Goal: Transaction & Acquisition: Purchase product/service

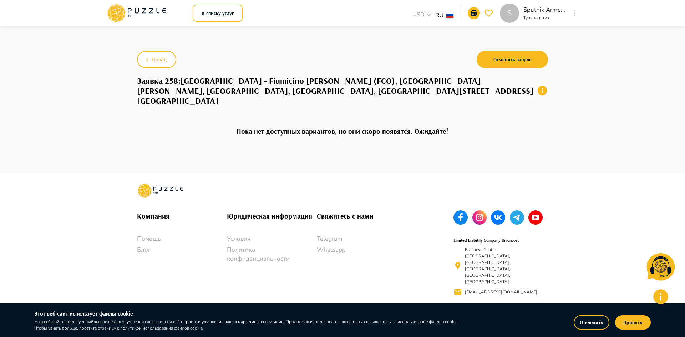
click at [144, 9] on icon at bounding box center [136, 13] width 61 height 19
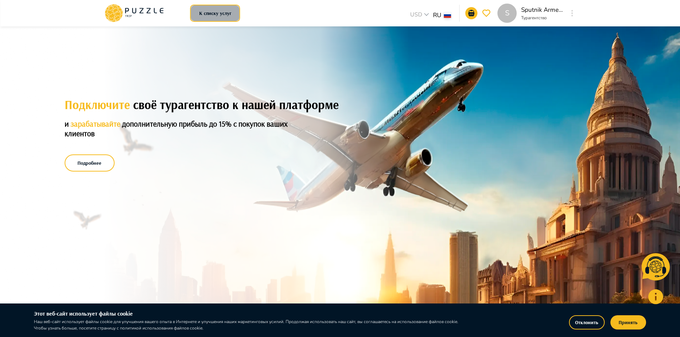
click at [212, 14] on button "К списку услуг" at bounding box center [215, 13] width 50 height 17
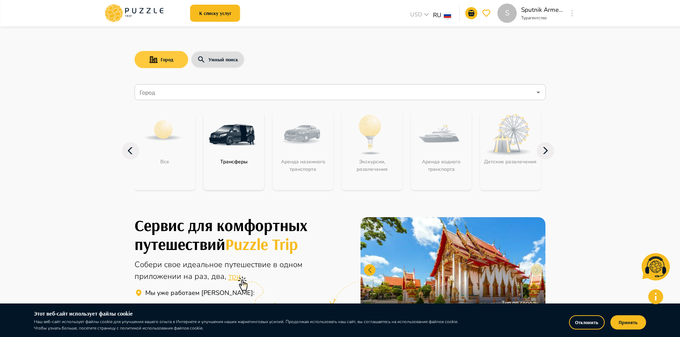
click at [176, 62] on button "Город" at bounding box center [162, 59] width 54 height 17
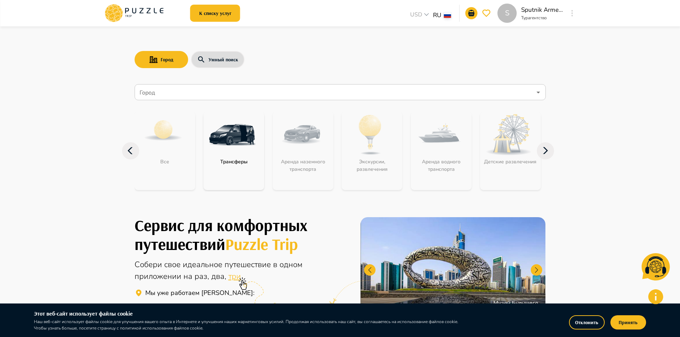
click at [167, 85] on div "Город" at bounding box center [340, 92] width 411 height 16
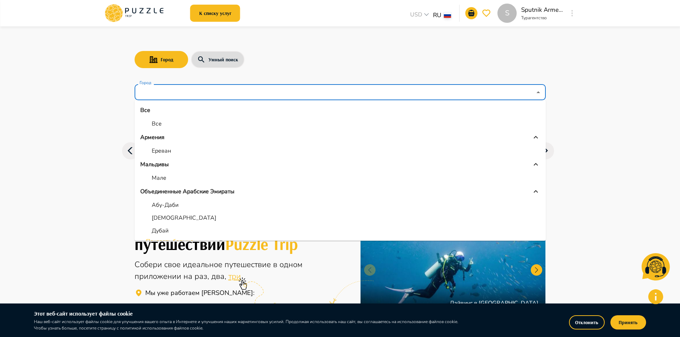
click at [168, 231] on p "Дубай" at bounding box center [160, 231] width 17 height 9
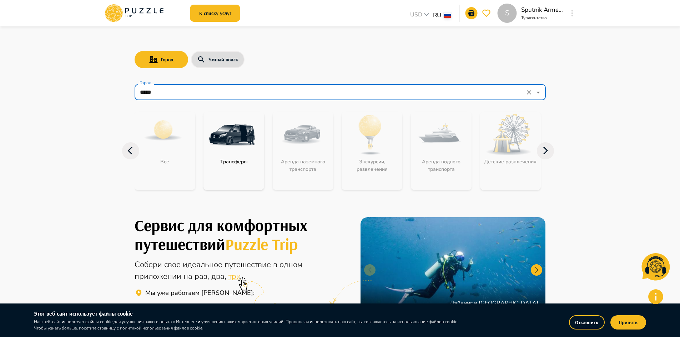
type input "*****"
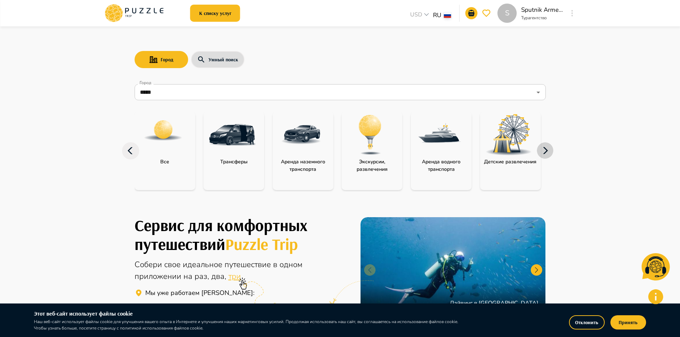
click at [549, 154] on icon "button" at bounding box center [545, 150] width 17 height 17
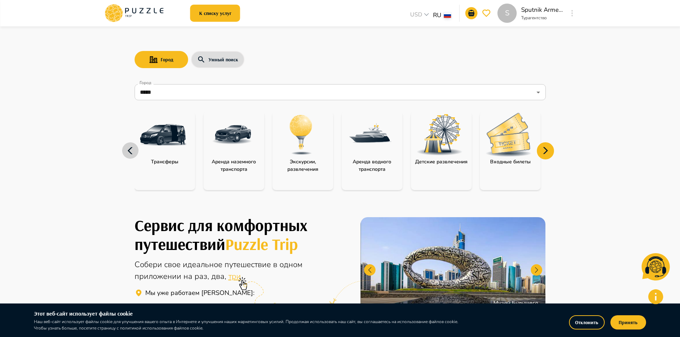
click at [127, 152] on icon "button" at bounding box center [130, 150] width 17 height 17
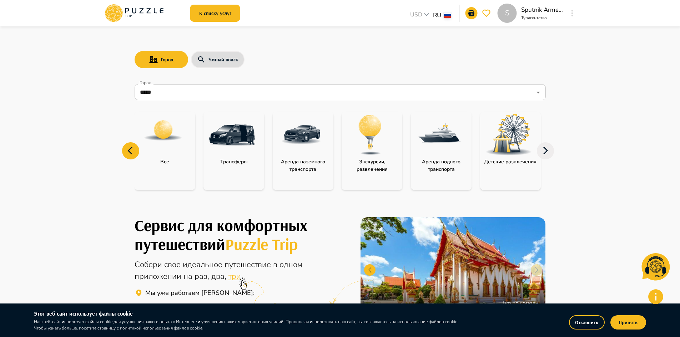
click at [173, 142] on img "category-all" at bounding box center [163, 131] width 40 height 40
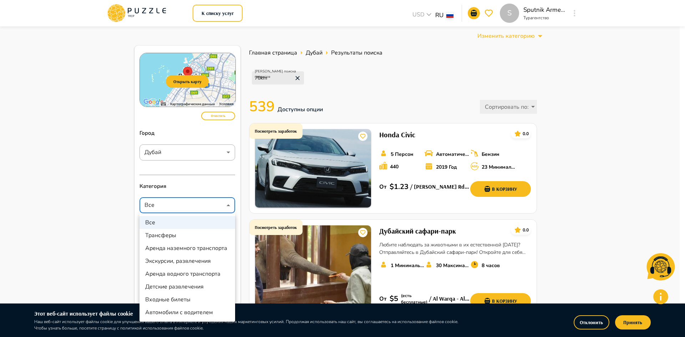
click at [105, 246] on div at bounding box center [342, 168] width 685 height 337
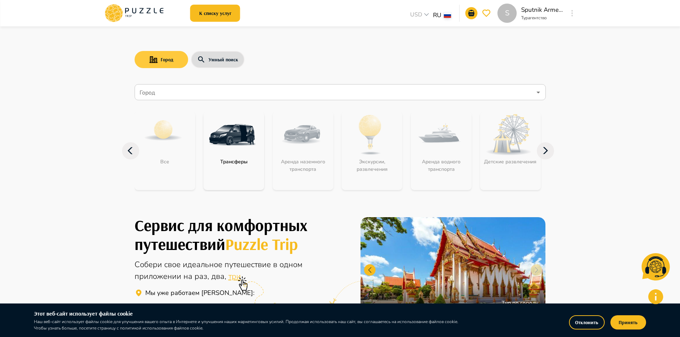
click at [168, 59] on button "Город" at bounding box center [162, 59] width 54 height 17
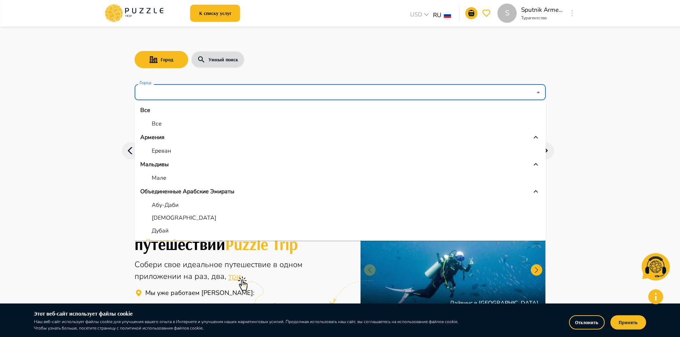
click at [159, 97] on input "Город" at bounding box center [335, 93] width 394 height 14
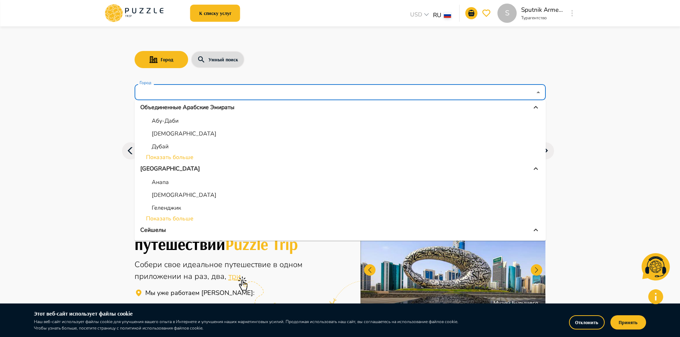
scroll to position [71, 0]
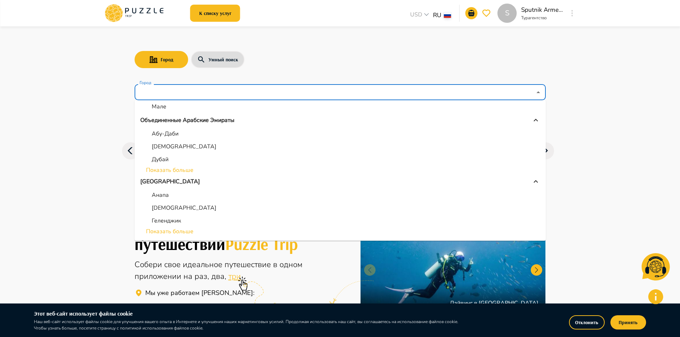
click at [153, 158] on p "Дубай" at bounding box center [160, 159] width 17 height 9
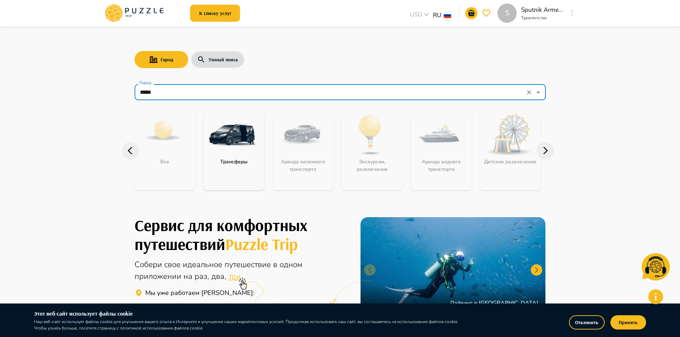
type input "*****"
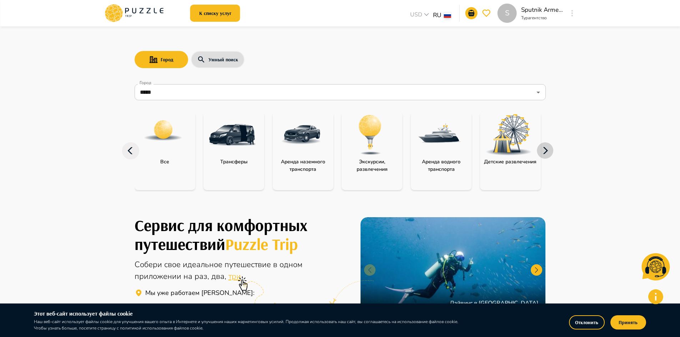
click at [542, 153] on icon "button" at bounding box center [545, 150] width 17 height 17
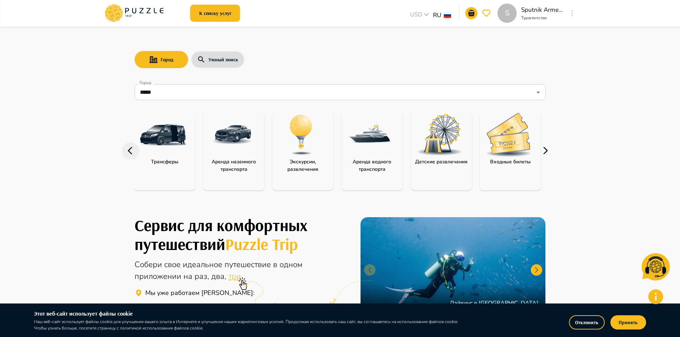
click at [542, 153] on icon "button" at bounding box center [545, 150] width 17 height 17
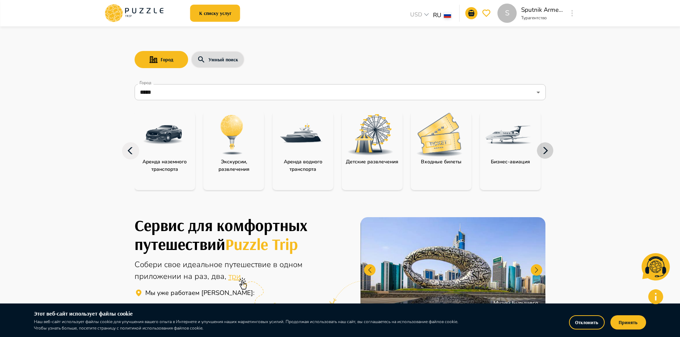
click at [542, 153] on icon "button" at bounding box center [545, 150] width 17 height 17
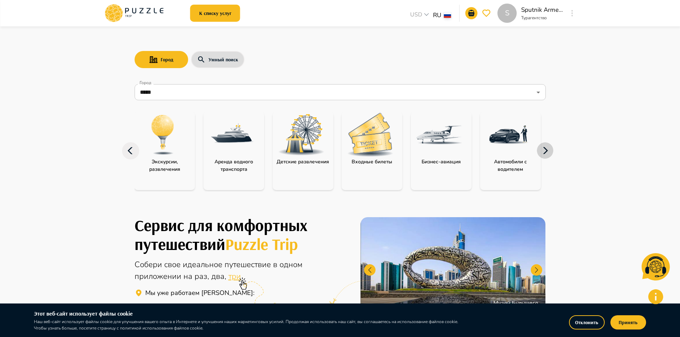
click at [542, 153] on icon "button" at bounding box center [545, 150] width 17 height 17
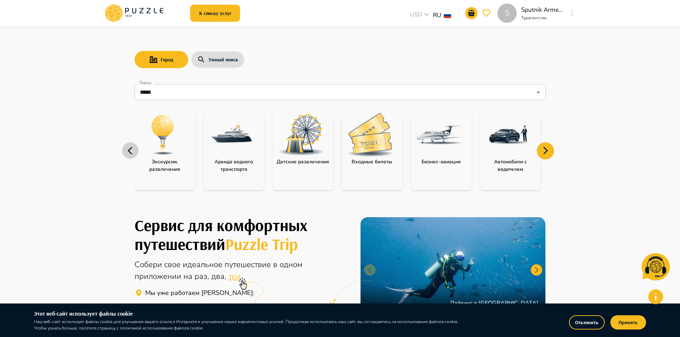
click at [126, 151] on icon "button" at bounding box center [130, 150] width 17 height 17
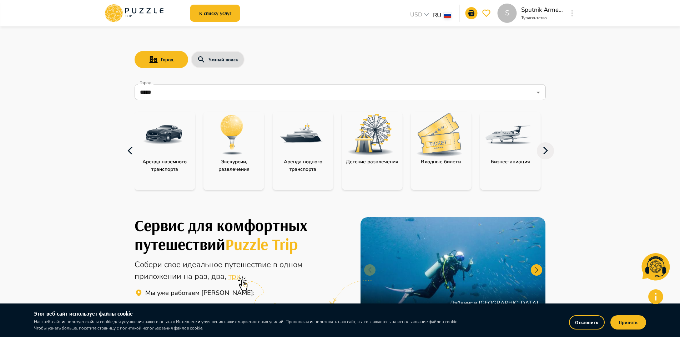
click at [126, 151] on icon "button" at bounding box center [130, 150] width 17 height 17
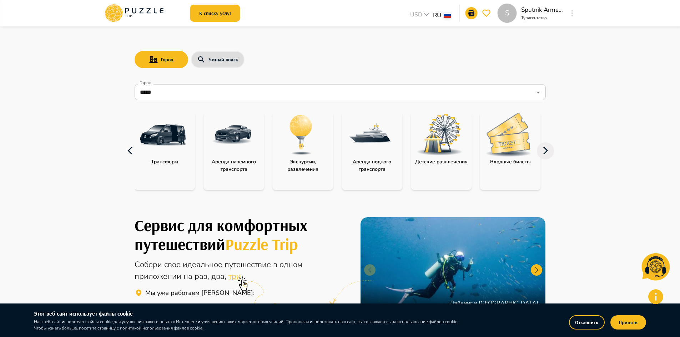
click at [126, 151] on icon "button" at bounding box center [130, 150] width 17 height 17
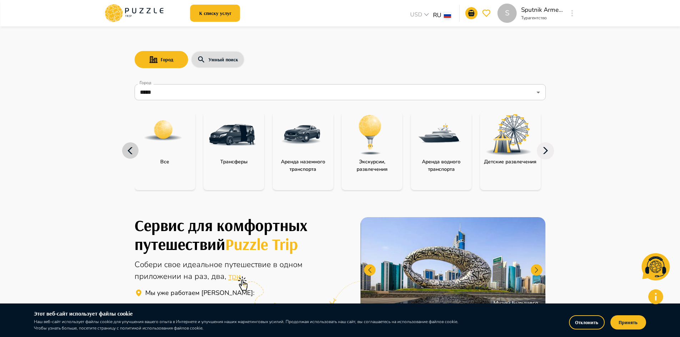
click at [126, 151] on icon "button" at bounding box center [130, 150] width 17 height 17
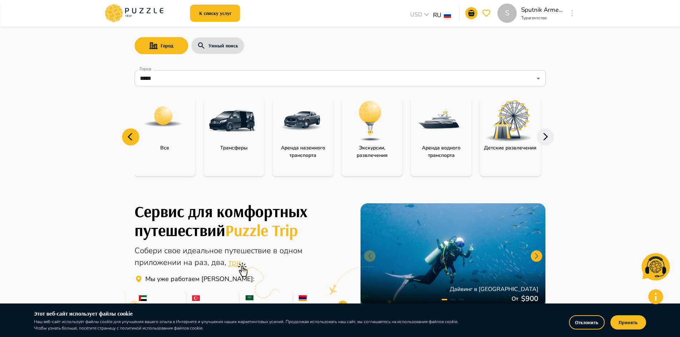
scroll to position [0, 0]
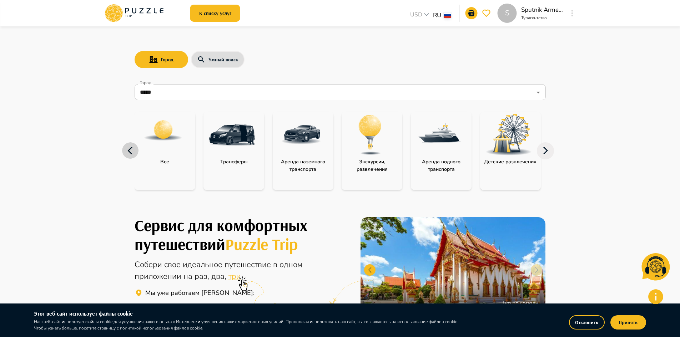
click at [129, 150] on icon "button" at bounding box center [130, 150] width 17 height 17
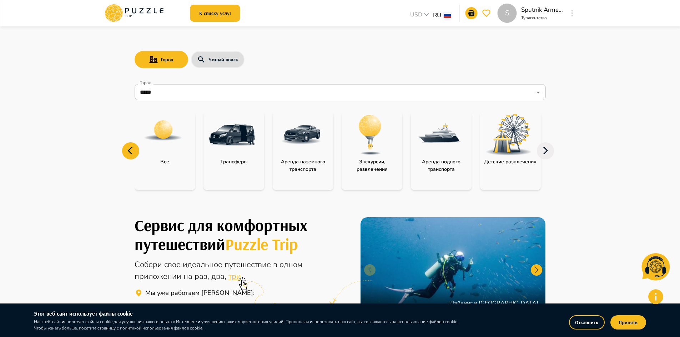
click at [162, 143] on img "category-all" at bounding box center [163, 131] width 40 height 40
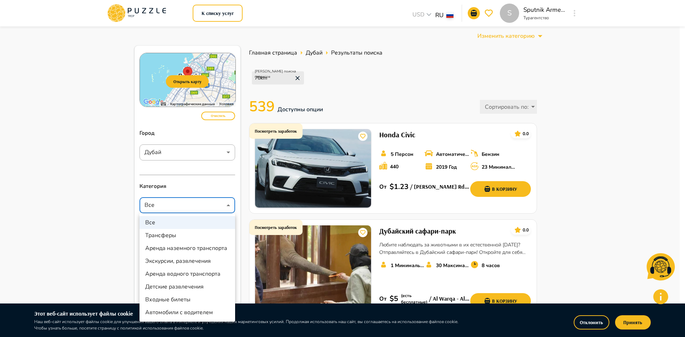
click at [162, 222] on li "Все" at bounding box center [188, 222] width 96 height 13
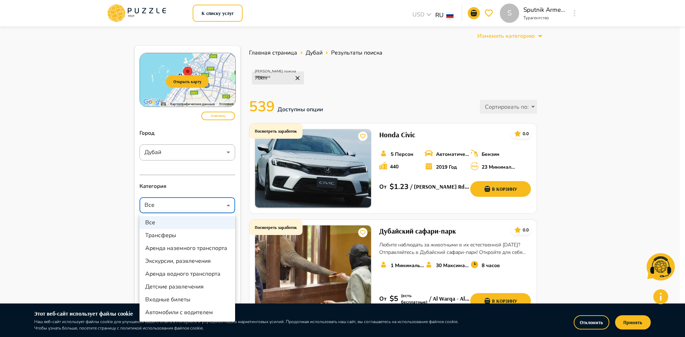
click at [82, 206] on div at bounding box center [342, 168] width 685 height 337
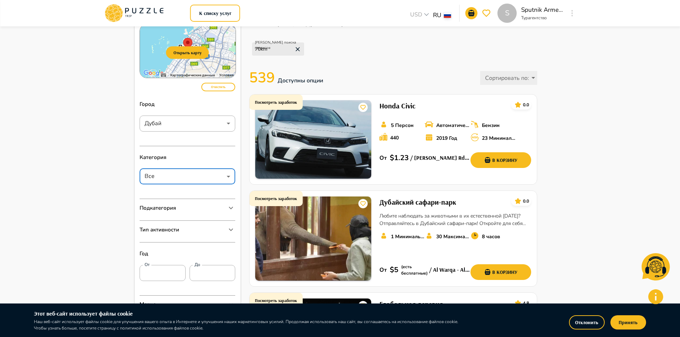
scroll to position [107, 0]
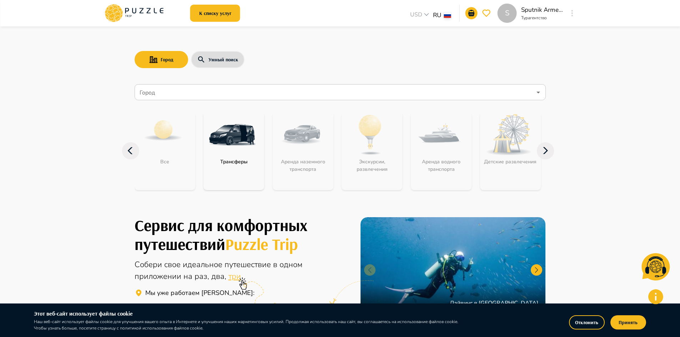
click at [170, 98] on input "Город" at bounding box center [335, 93] width 394 height 14
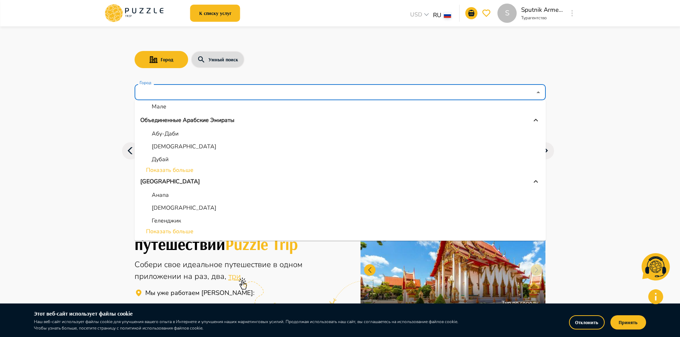
scroll to position [36, 0]
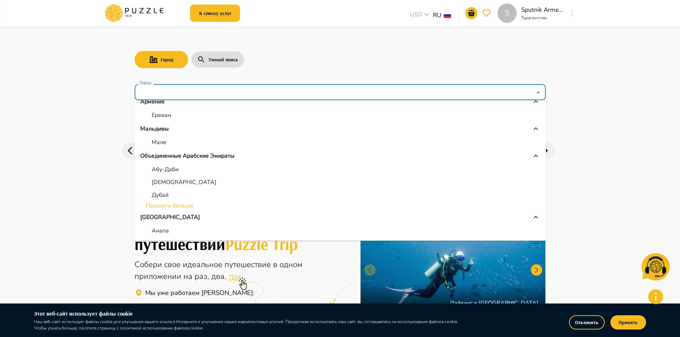
click at [160, 142] on p "Мале" at bounding box center [159, 142] width 15 height 9
type input "****"
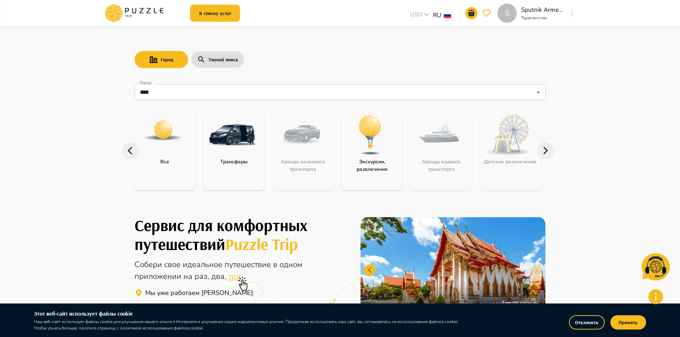
click at [548, 123] on div "Город Умный поиск Город **** Город Все Трансферы Аренда наземного транспорта Эк…" at bounding box center [340, 113] width 428 height 175
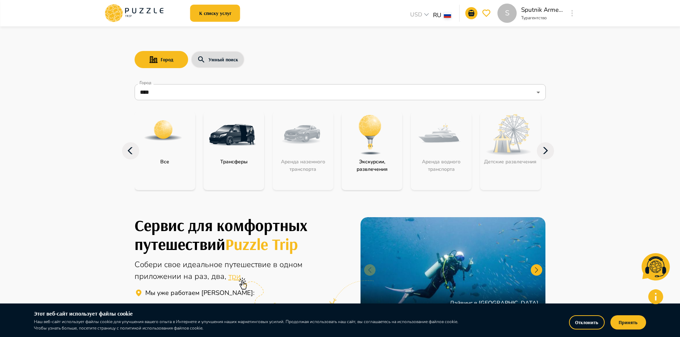
click at [178, 162] on div "Все" at bounding box center [165, 161] width 61 height 7
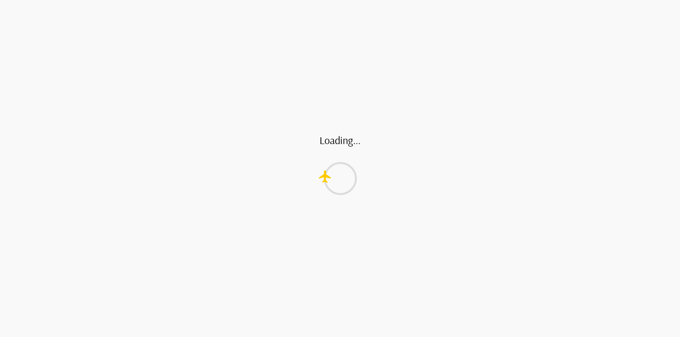
type input "*"
type input "**"
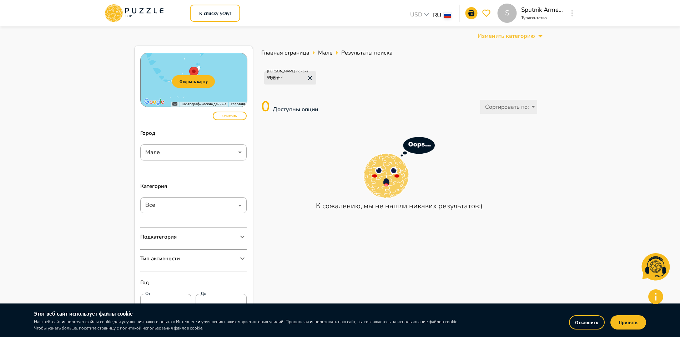
scroll to position [36, 0]
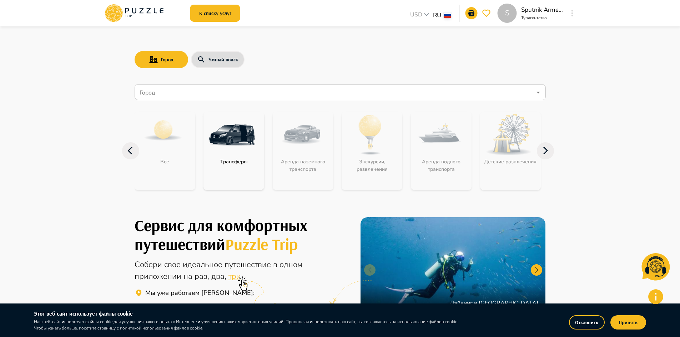
click at [172, 101] on nav "Город Город Все Трансферы Аренда наземного транспорта Экскурсии, развлечения Ар…" at bounding box center [340, 141] width 411 height 120
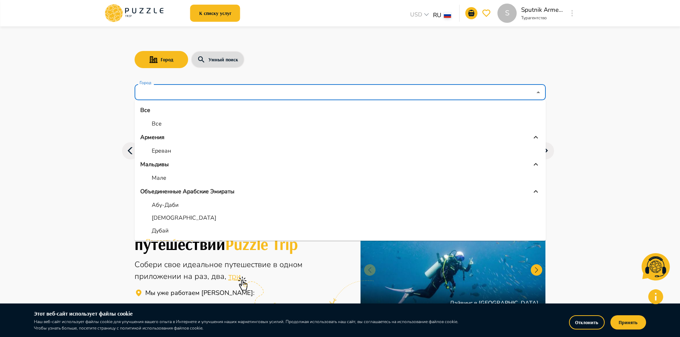
click at [172, 93] on input "Город" at bounding box center [335, 93] width 394 height 14
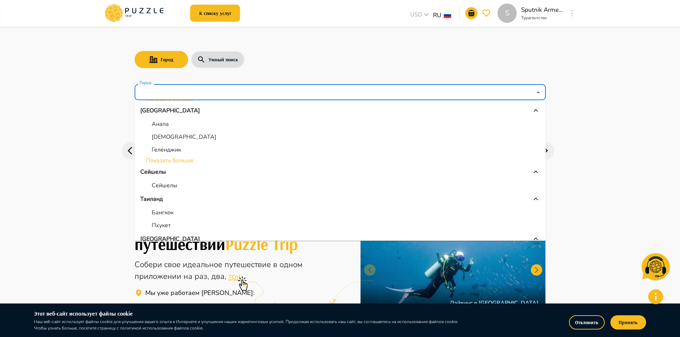
scroll to position [143, 0]
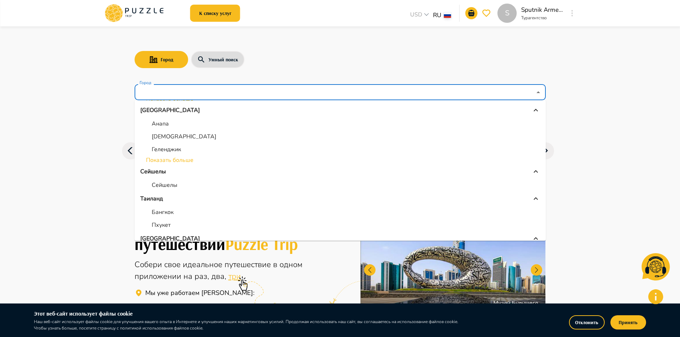
click at [170, 212] on p "Бангкок" at bounding box center [163, 212] width 22 height 9
type input "*******"
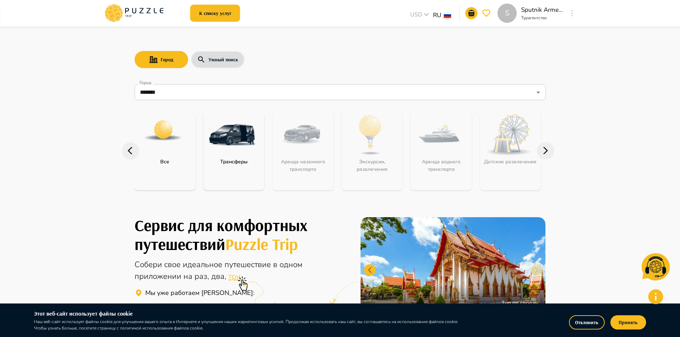
click at [179, 152] on div "category-all" at bounding box center [163, 135] width 57 height 46
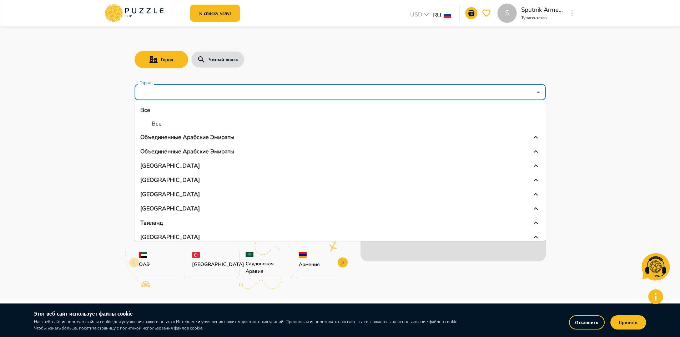
click at [171, 93] on input "Город" at bounding box center [335, 93] width 394 height 14
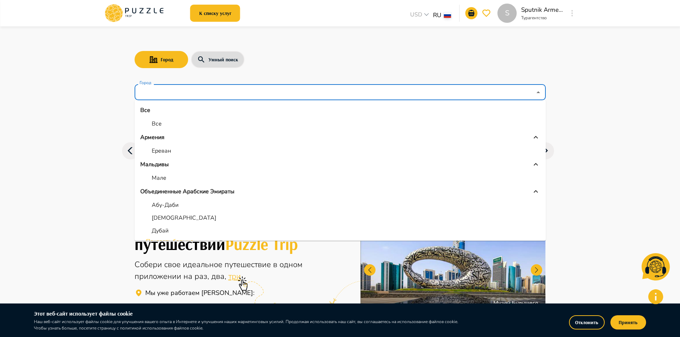
click at [155, 151] on p "Ереван" at bounding box center [161, 151] width 19 height 9
type input "******"
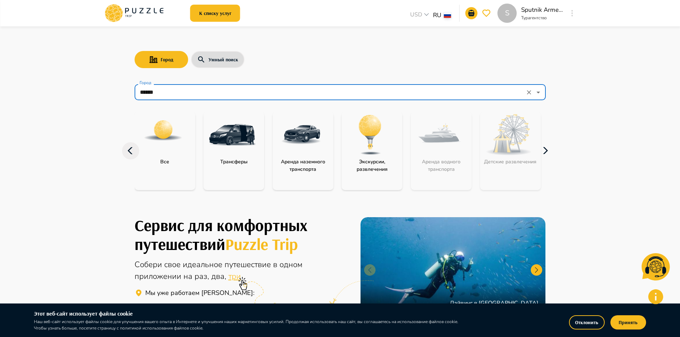
click at [542, 156] on icon "button" at bounding box center [545, 150] width 17 height 17
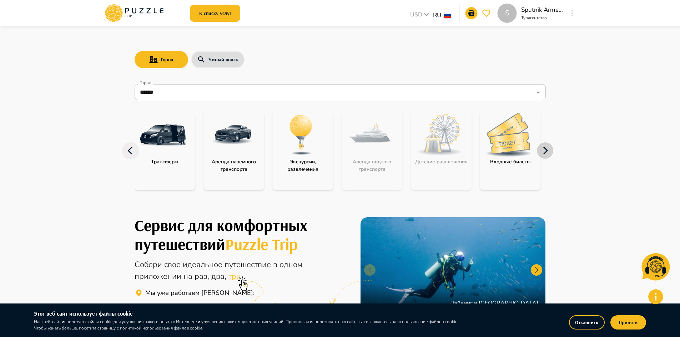
click at [547, 153] on icon "button" at bounding box center [545, 150] width 17 height 17
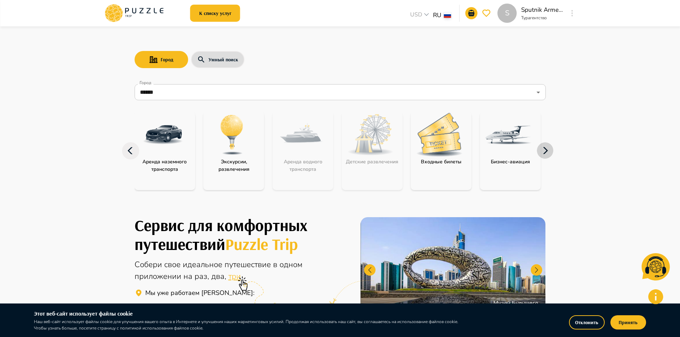
click at [547, 153] on icon "button" at bounding box center [545, 150] width 17 height 17
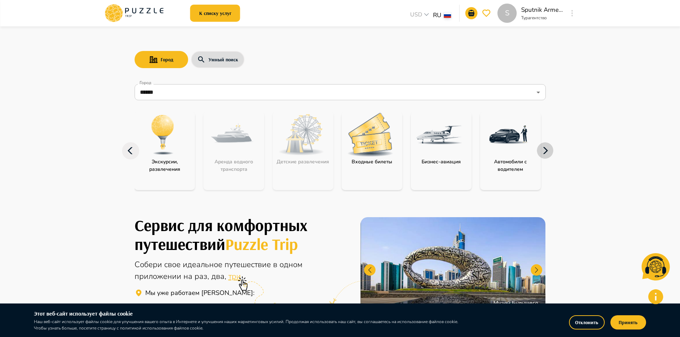
click at [547, 153] on icon "button" at bounding box center [545, 150] width 17 height 17
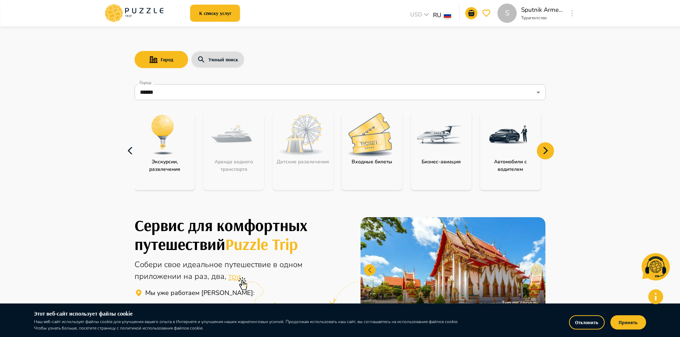
click at [129, 154] on icon "button" at bounding box center [130, 150] width 17 height 17
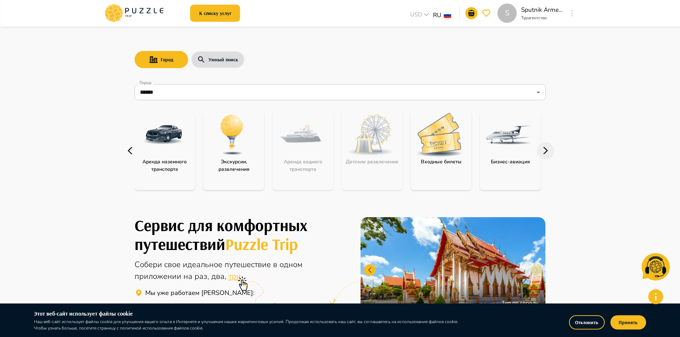
click at [130, 153] on icon "button" at bounding box center [130, 150] width 5 height 7
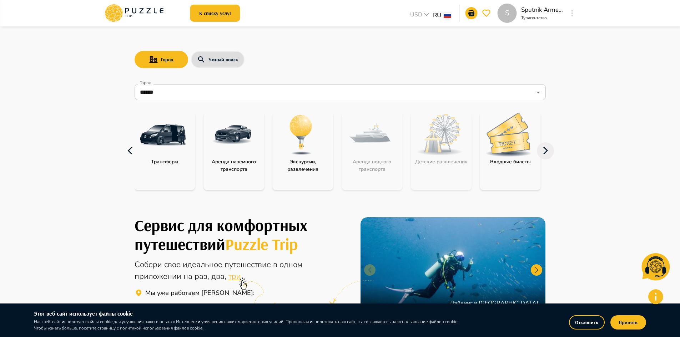
click at [130, 153] on icon "button" at bounding box center [130, 150] width 5 height 7
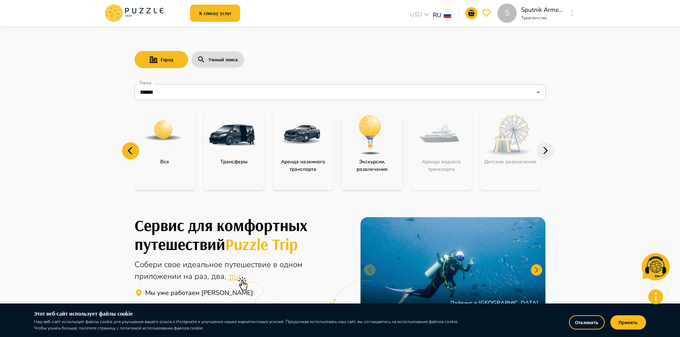
click at [168, 153] on div "category-all" at bounding box center [163, 135] width 57 height 46
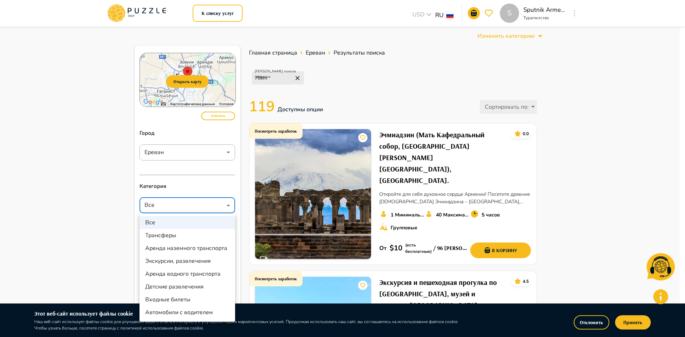
click at [102, 191] on div at bounding box center [342, 168] width 685 height 337
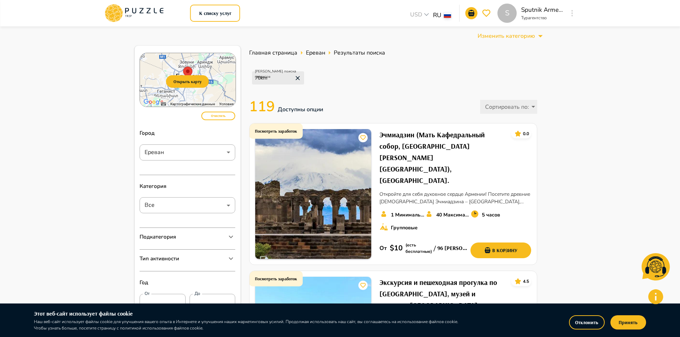
click at [174, 261] on p "Тип активности" at bounding box center [160, 259] width 40 height 8
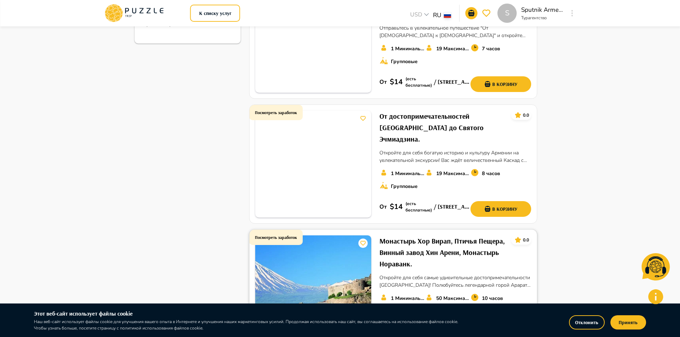
scroll to position [552, 0]
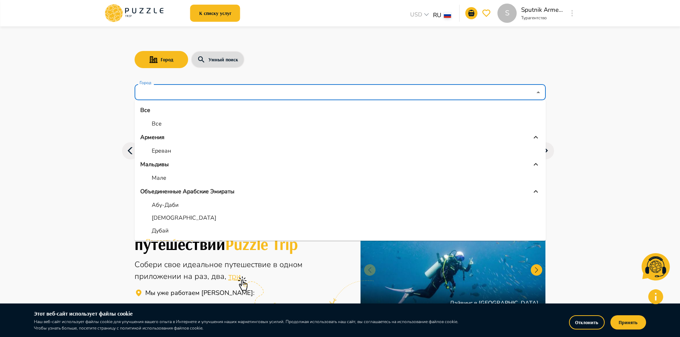
click at [144, 93] on input "Город" at bounding box center [335, 93] width 394 height 14
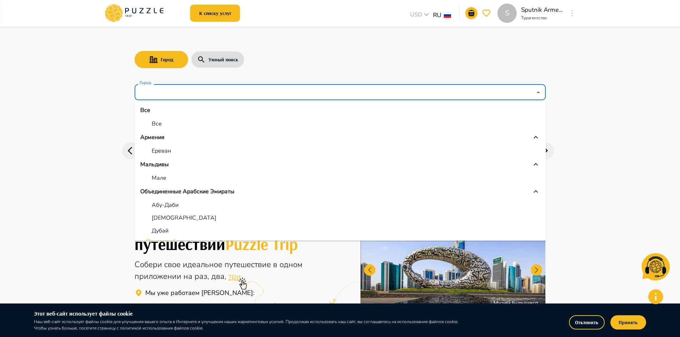
click at [165, 126] on li "Все" at bounding box center [340, 123] width 411 height 13
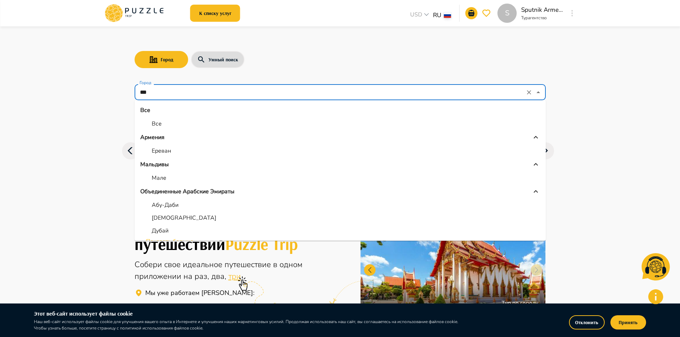
click at [155, 92] on input "***" at bounding box center [330, 93] width 384 height 14
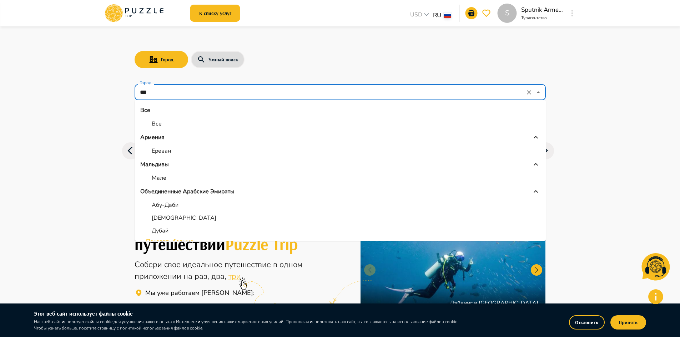
click at [161, 180] on p "Мале" at bounding box center [159, 178] width 15 height 9
type input "****"
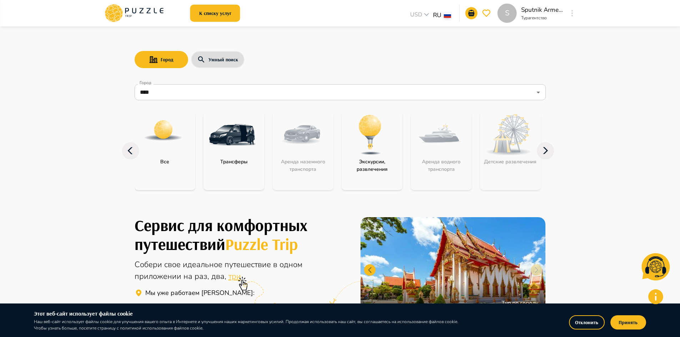
click at [175, 153] on div "category-all" at bounding box center [163, 135] width 57 height 46
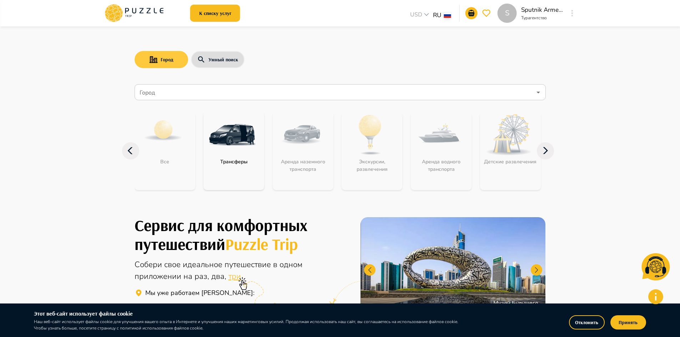
click at [171, 61] on button "Город" at bounding box center [162, 59] width 54 height 17
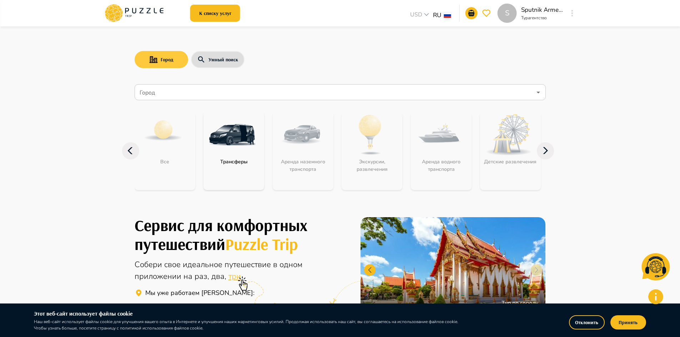
click at [156, 60] on icon "search-with-city" at bounding box center [153, 59] width 8 height 7
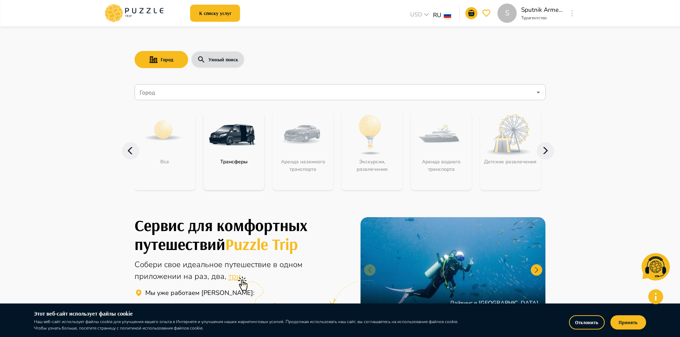
click at [164, 96] on input "Город" at bounding box center [335, 93] width 394 height 14
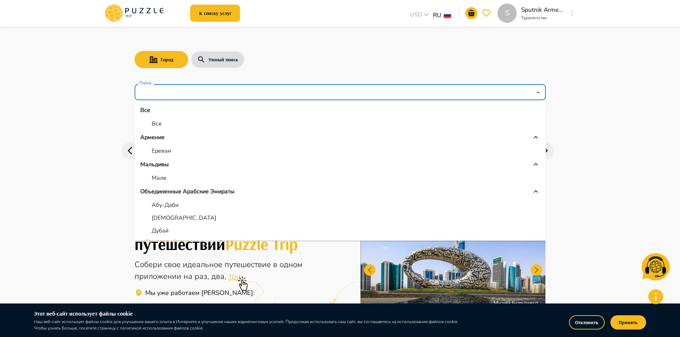
click at [175, 207] on p "Абу-Даби" at bounding box center [165, 205] width 27 height 9
type input "********"
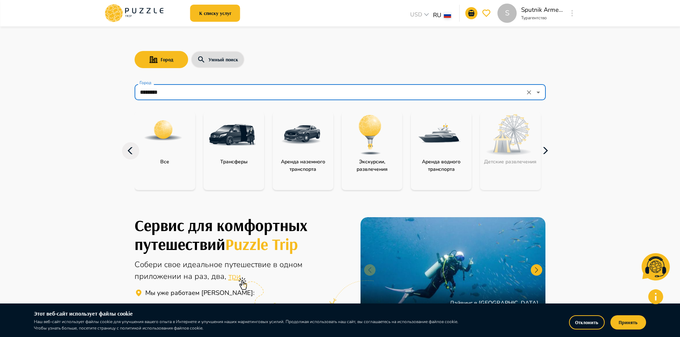
click at [546, 156] on icon "button" at bounding box center [545, 150] width 17 height 17
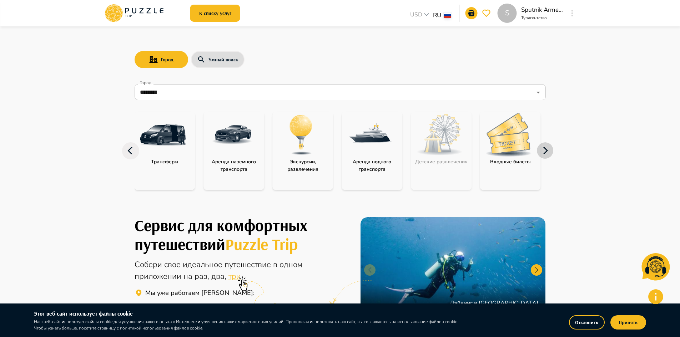
click at [546, 156] on icon "button" at bounding box center [545, 150] width 17 height 17
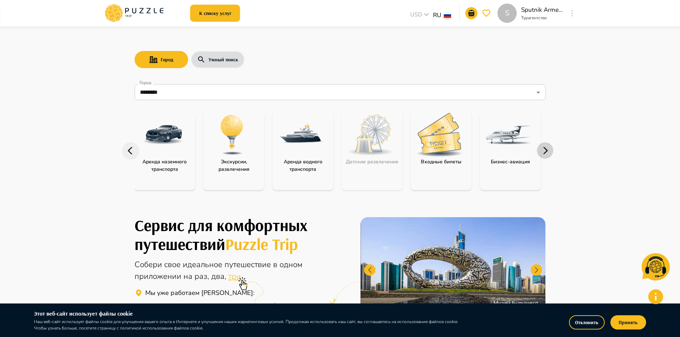
click at [546, 156] on icon "button" at bounding box center [545, 150] width 17 height 17
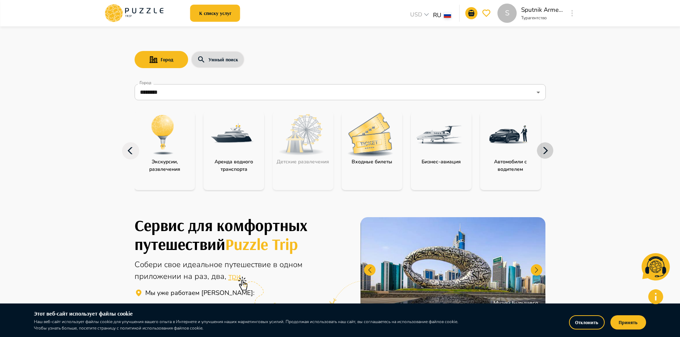
click at [545, 156] on icon "button" at bounding box center [545, 150] width 17 height 17
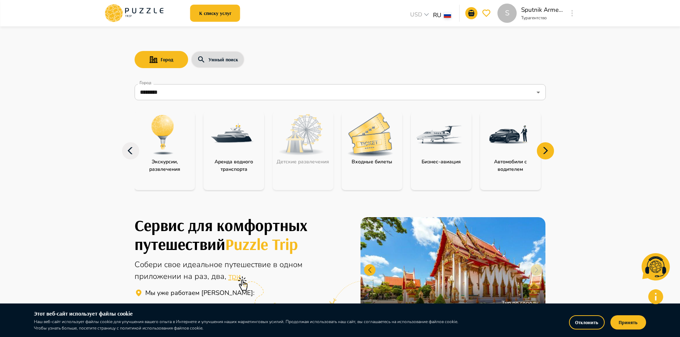
click at [384, 153] on img "category-entry_tickets" at bounding box center [370, 135] width 46 height 44
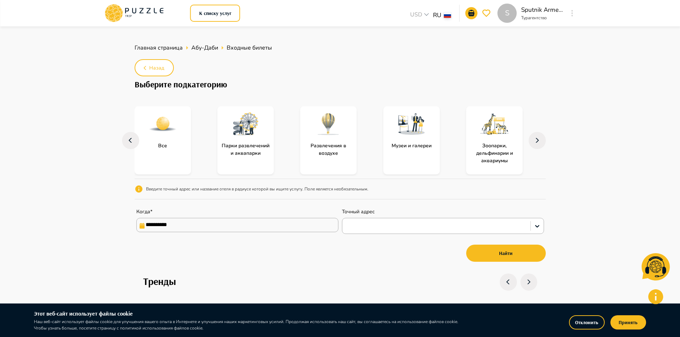
click at [169, 143] on p "Все" at bounding box center [163, 145] width 16 height 7
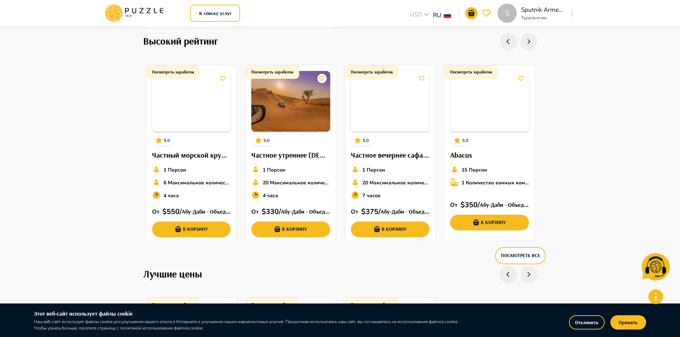
scroll to position [464, 0]
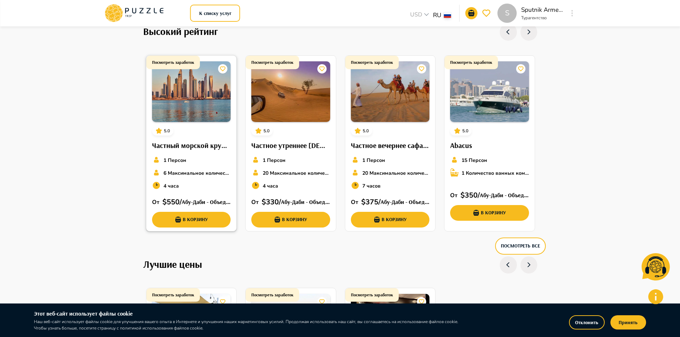
click at [186, 177] on p "6 Максимальное количество мест" at bounding box center [196, 173] width 67 height 7
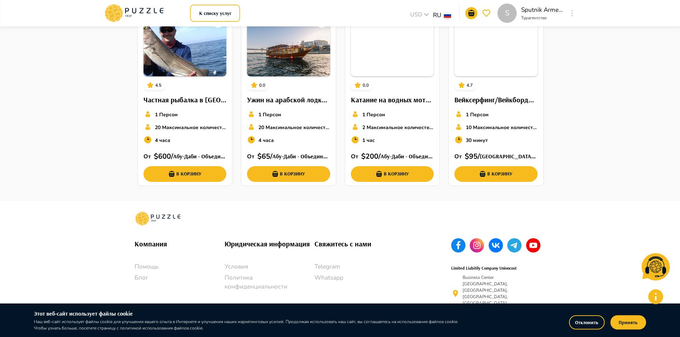
scroll to position [553, 0]
